Goal: Task Accomplishment & Management: Manage account settings

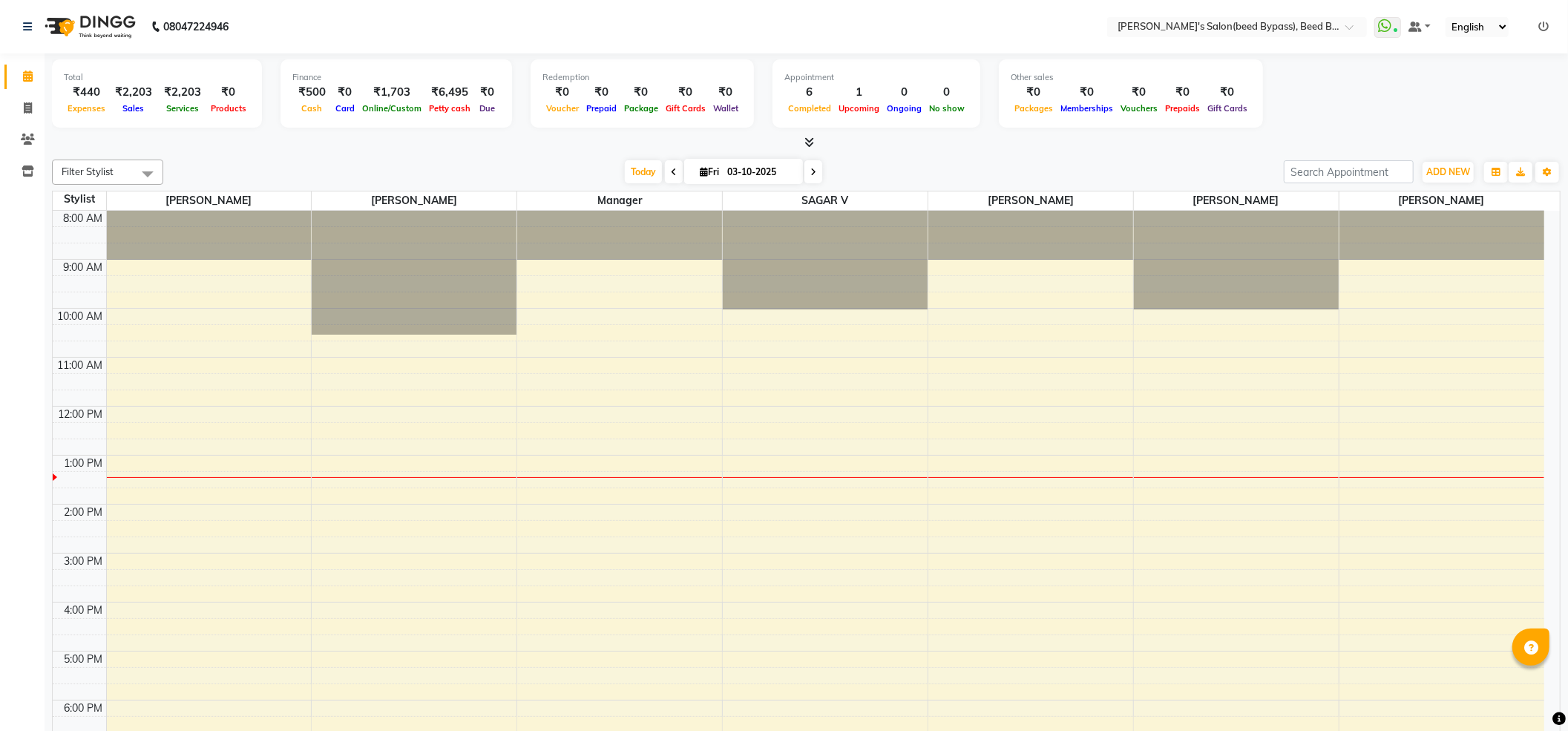
click at [423, 150] on div at bounding box center [806, 143] width 1508 height 16
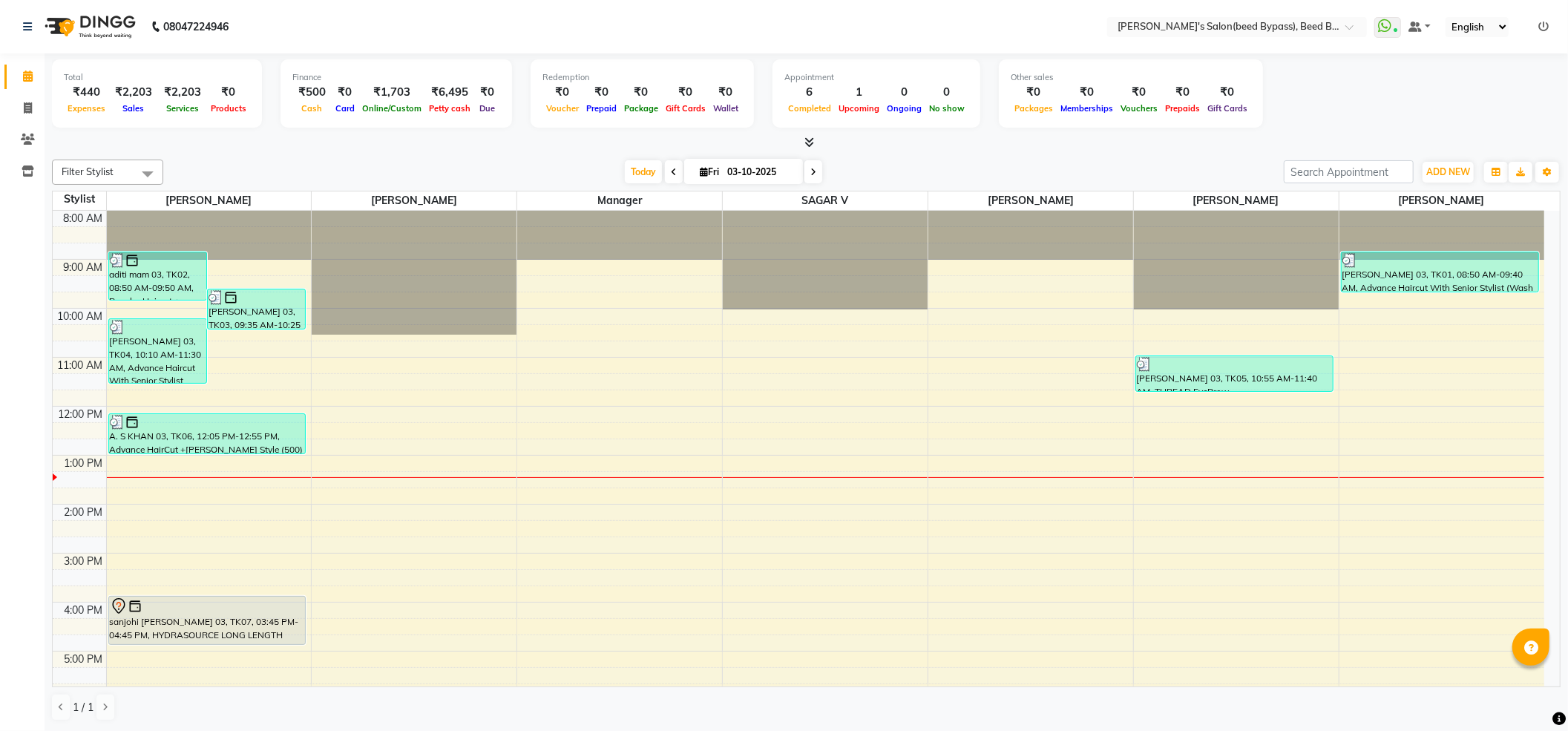
click at [1565, 95] on div "Total ₹440 Expenses ₹2,203 Sales ₹2,203 Services ₹0 Products Finance ₹500 Cash …" at bounding box center [806, 391] width 1523 height 677
click at [1544, 25] on icon at bounding box center [1543, 27] width 11 height 11
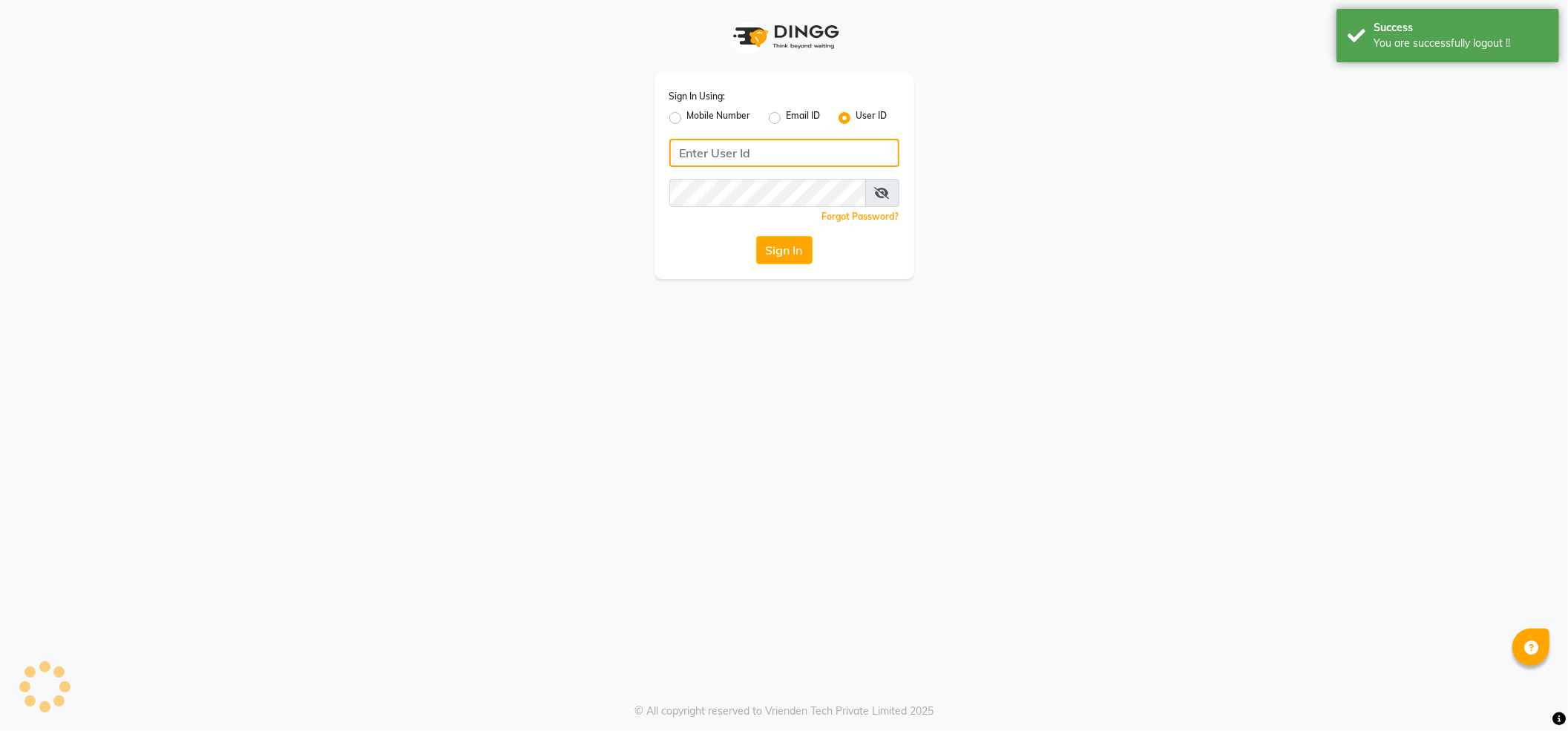
type input "7888039666"
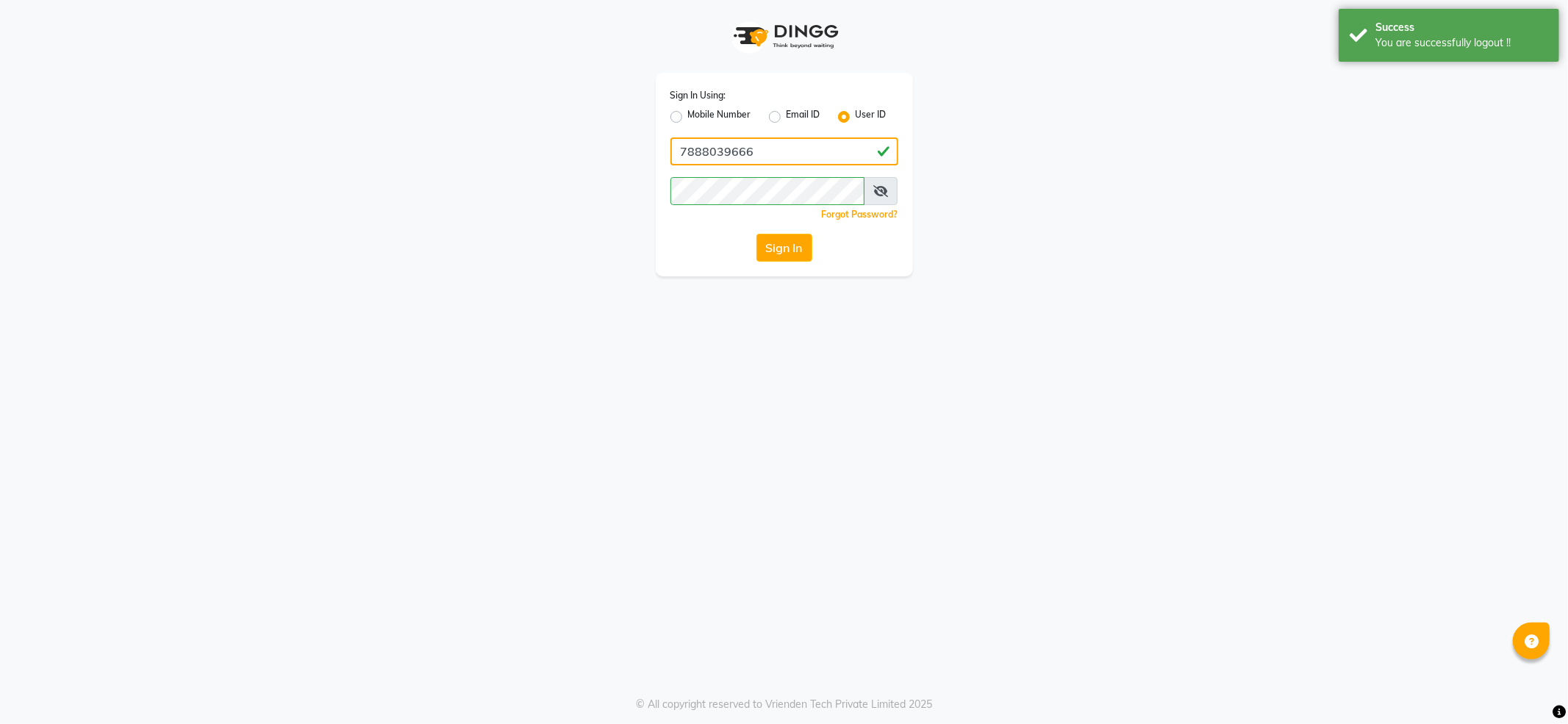
click at [771, 148] on input "7888039666" at bounding box center [784, 151] width 228 height 28
click at [688, 106] on div "Sign In Using: Mobile Number Email ID User ID" at bounding box center [784, 106] width 228 height 38
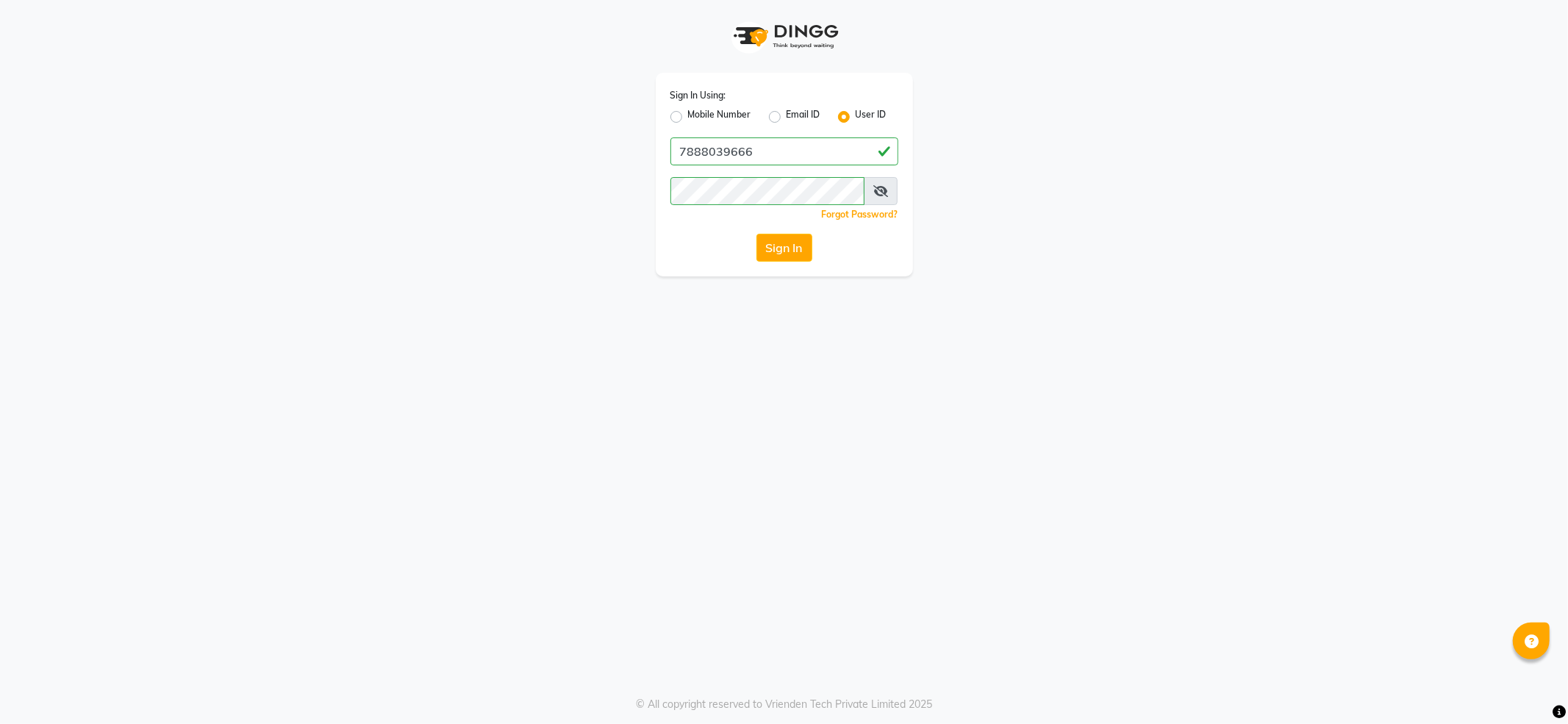
click at [705, 114] on label "Mobile Number" at bounding box center [719, 116] width 63 height 17
click at [697, 114] on input "Mobile Number" at bounding box center [693, 113] width 10 height 10
radio input "true"
radio input "false"
click at [773, 162] on input "Username" at bounding box center [808, 151] width 179 height 28
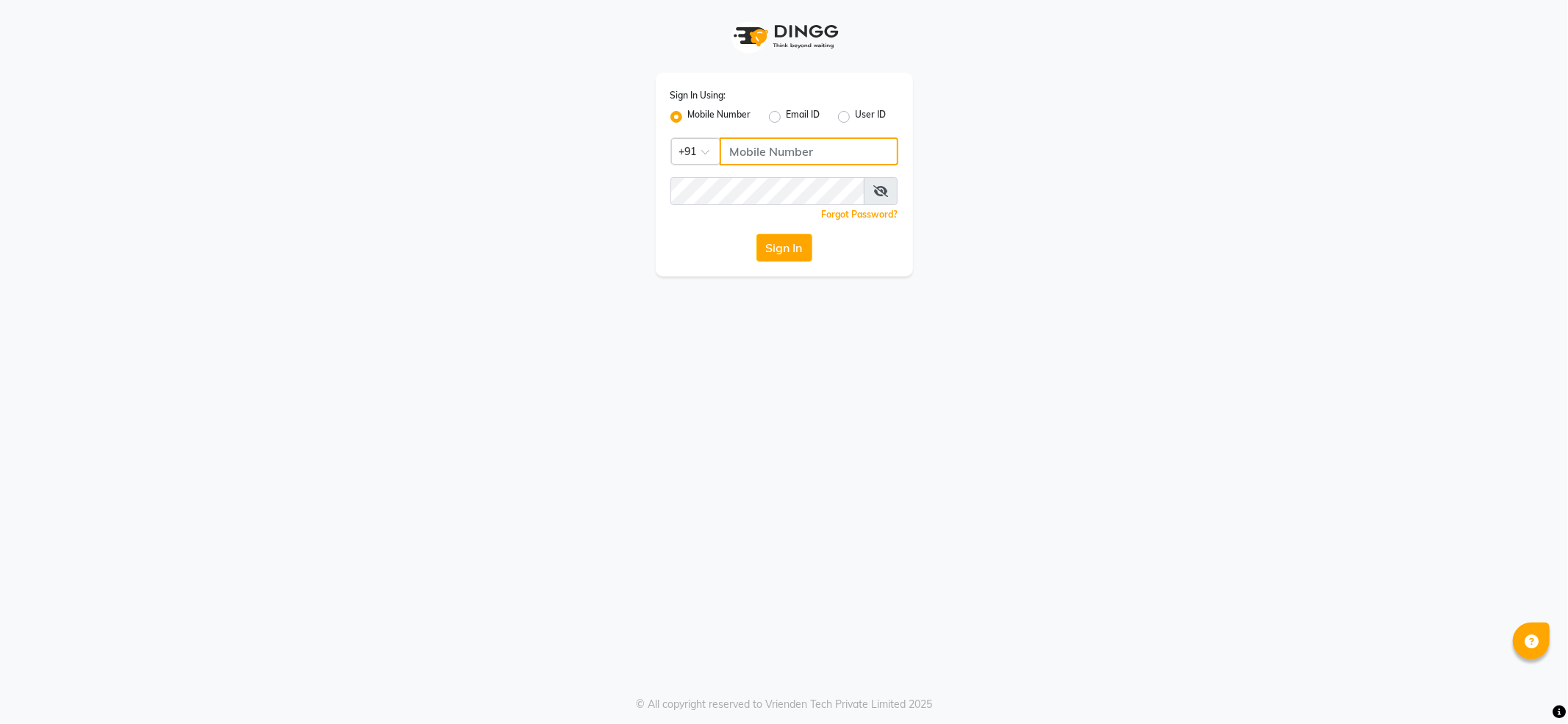
type input "7888059666"
click at [798, 265] on div "Sign In Using: Mobile Number Email ID User ID Country Code × [PHONE_NUMBER] Rem…" at bounding box center [784, 174] width 258 height 203
click at [795, 250] on button "Sign In" at bounding box center [784, 248] width 56 height 28
